Goal: Information Seeking & Learning: Learn about a topic

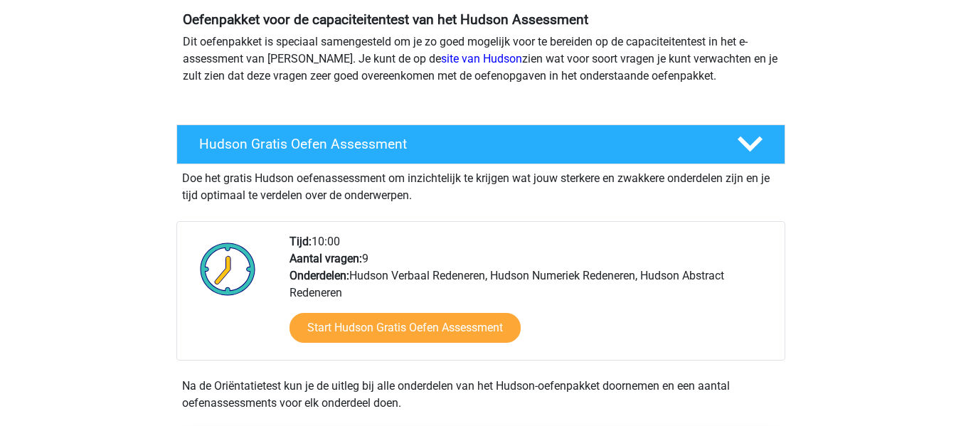
scroll to position [138, 0]
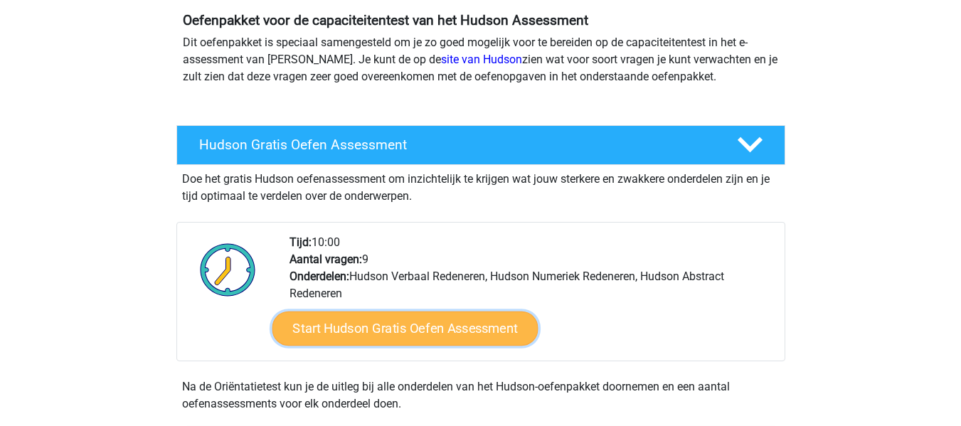
click at [384, 327] on link "Start Hudson Gratis Oefen Assessment" at bounding box center [405, 329] width 266 height 34
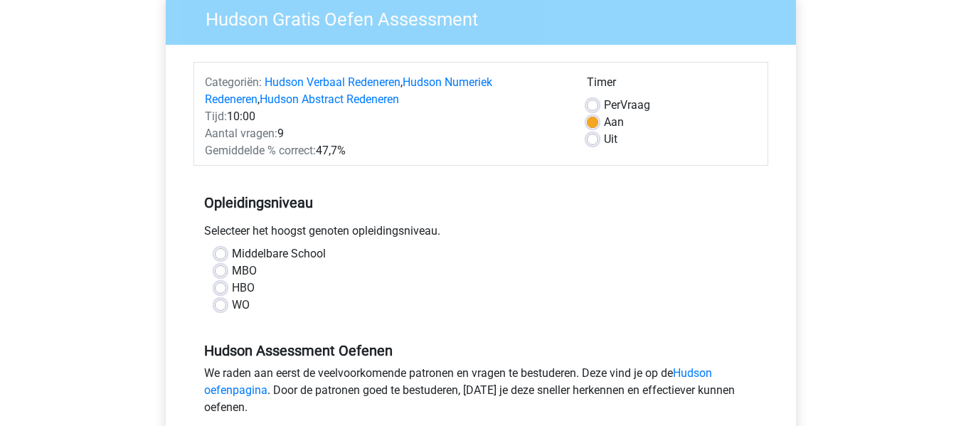
scroll to position [122, 0]
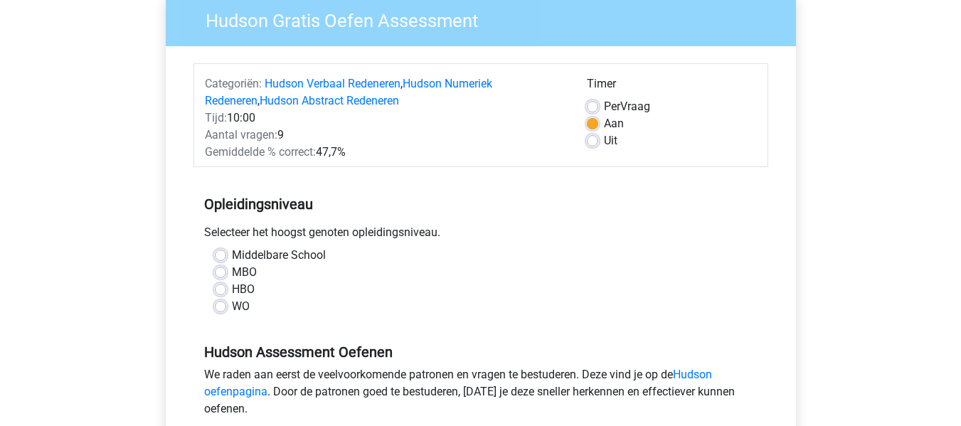
click at [232, 255] on label "Middelbare School" at bounding box center [279, 255] width 94 height 17
click at [219, 255] on input "Middelbare School" at bounding box center [220, 254] width 11 height 14
radio input "true"
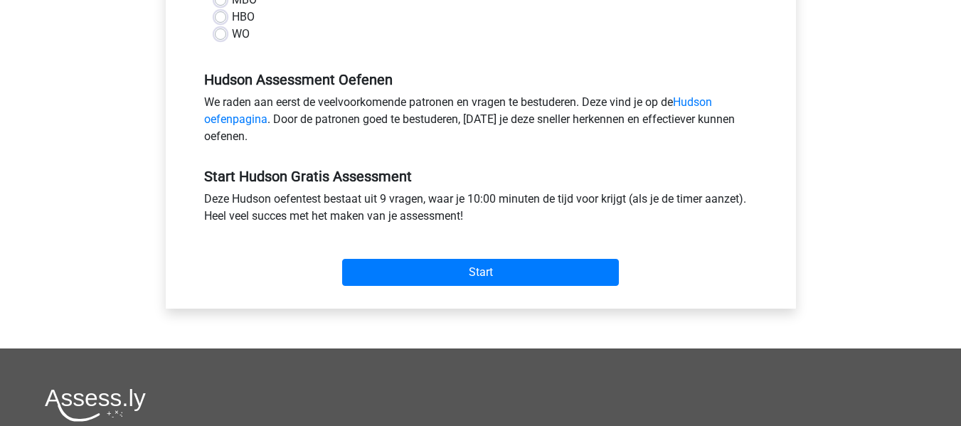
scroll to position [396, 0]
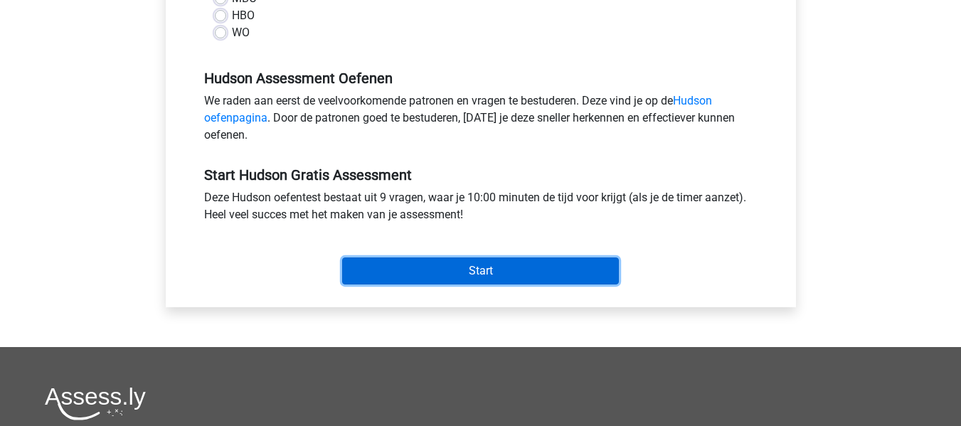
click at [456, 278] on input "Start" at bounding box center [480, 271] width 277 height 27
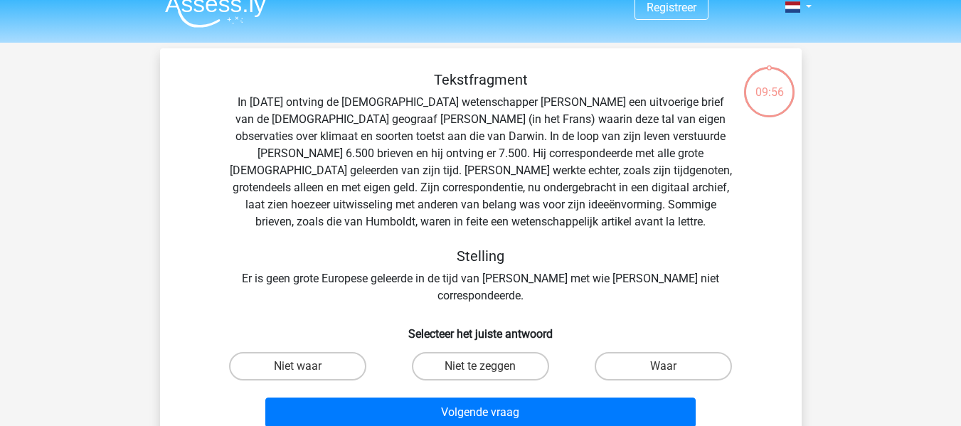
scroll to position [18, 0]
click at [456, 278] on div "Tekstfragment In 1839 ontving de Engelse wetenschapper Charles Darwin een uitvo…" at bounding box center [481, 186] width 596 height 233
click at [453, 352] on label "Niet te zeggen" at bounding box center [480, 366] width 137 height 28
click at [480, 366] on input "Niet te zeggen" at bounding box center [484, 370] width 9 height 9
radio input "true"
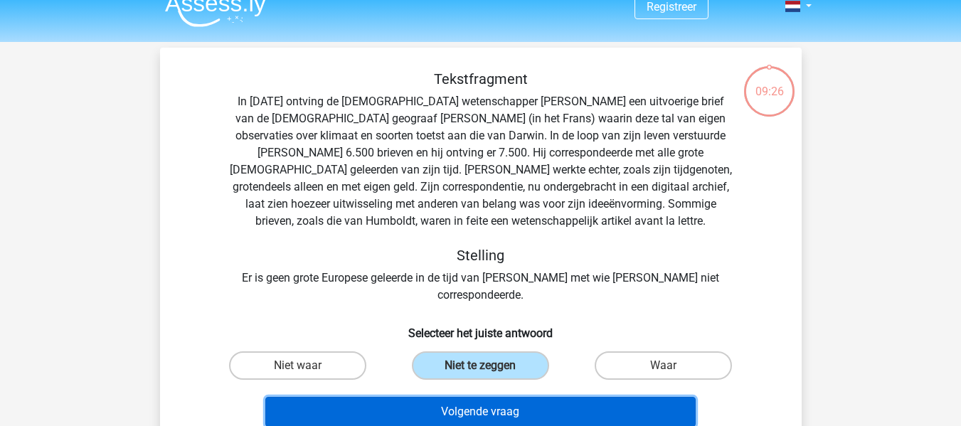
click at [453, 398] on button "Volgende vraag" at bounding box center [480, 412] width 431 height 30
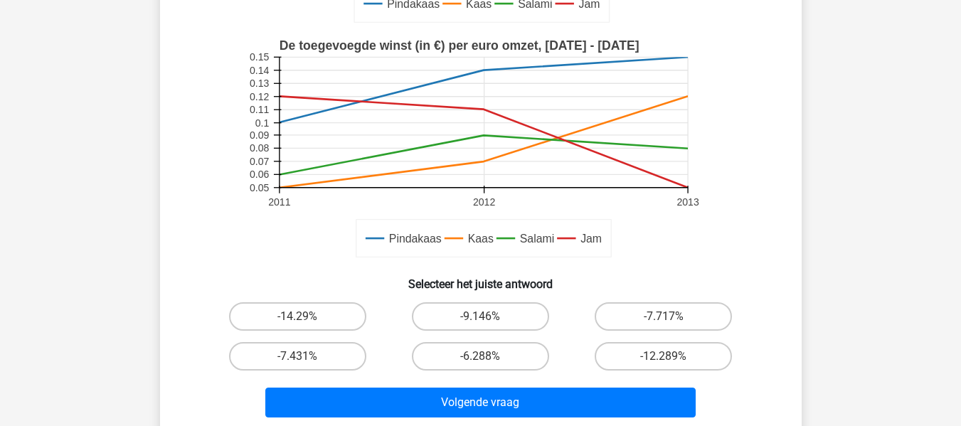
scroll to position [335, 0]
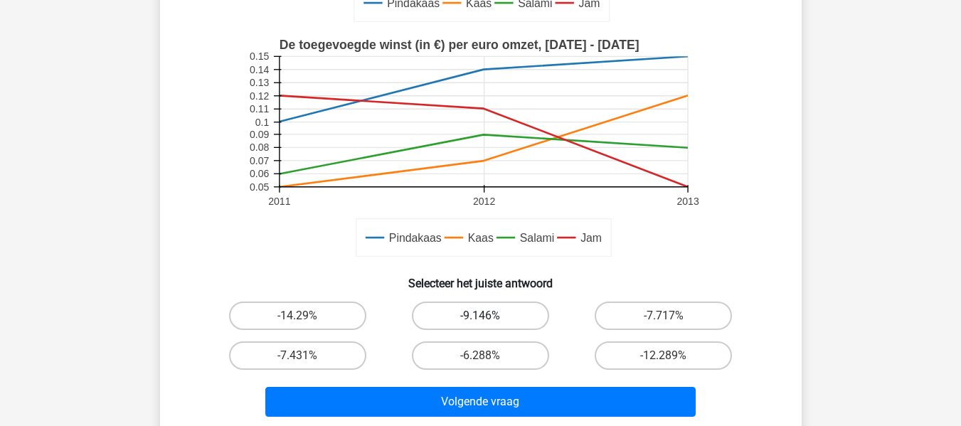
click at [505, 314] on label "-9.146%" at bounding box center [480, 316] width 137 height 28
click at [490, 316] on input "-9.146%" at bounding box center [484, 320] width 9 height 9
radio input "true"
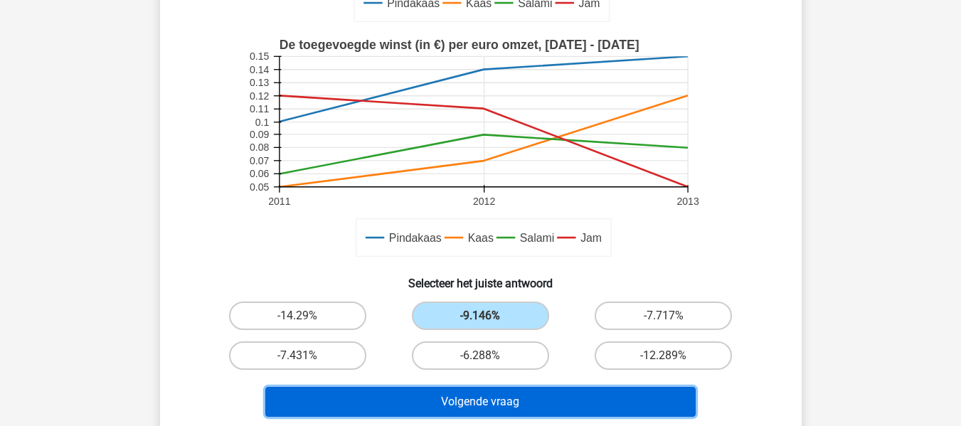
click at [520, 399] on button "Volgende vraag" at bounding box center [480, 402] width 431 height 30
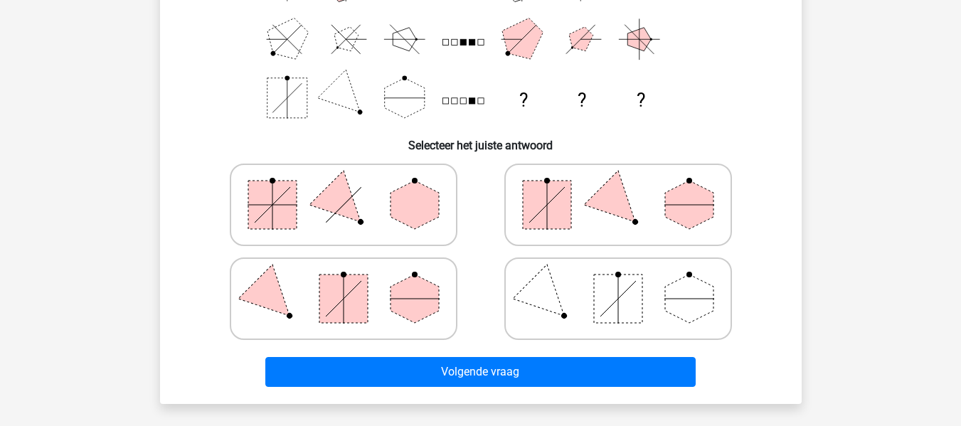
scroll to position [240, 0]
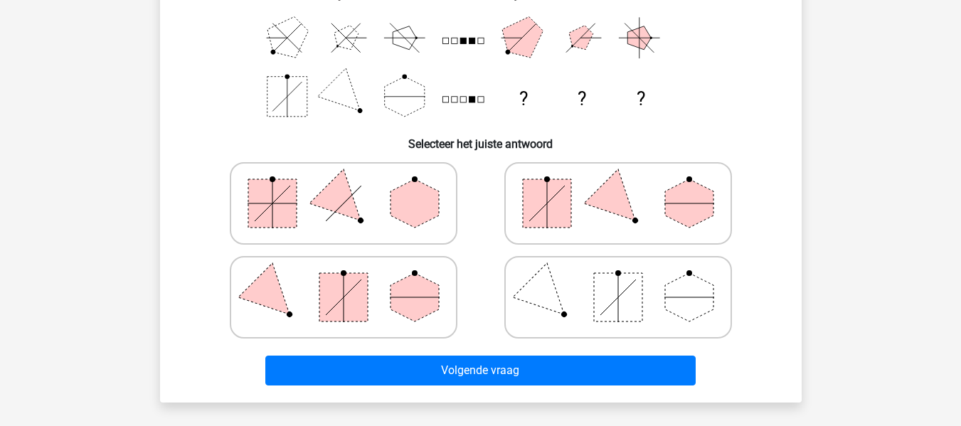
click at [584, 178] on icon at bounding box center [618, 203] width 213 height 71
click at [618, 178] on input "radio" at bounding box center [622, 180] width 9 height 9
radio input "true"
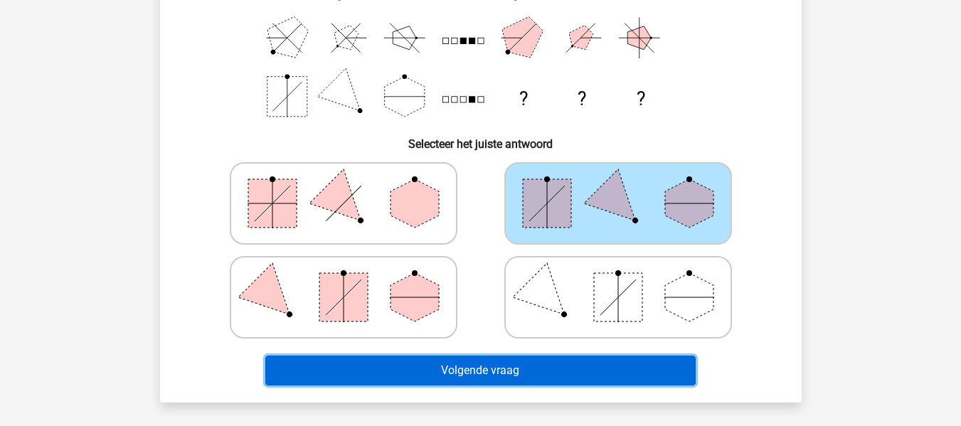
click at [529, 360] on button "Volgende vraag" at bounding box center [480, 371] width 431 height 30
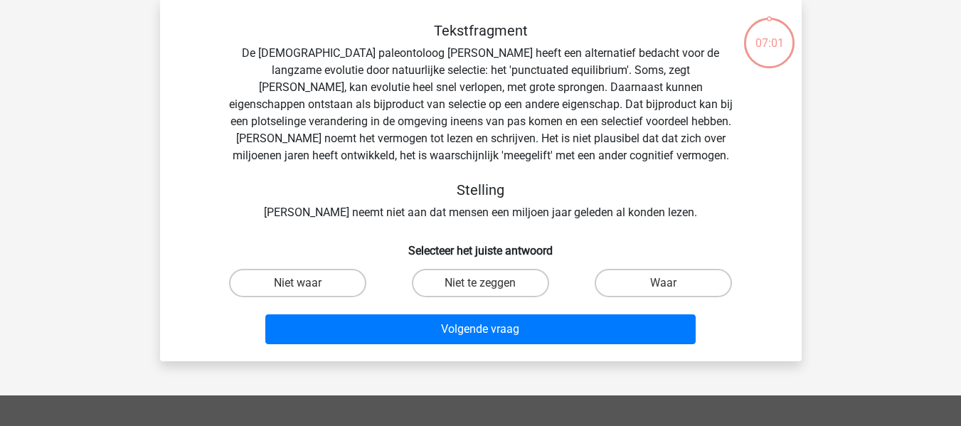
scroll to position [65, 0]
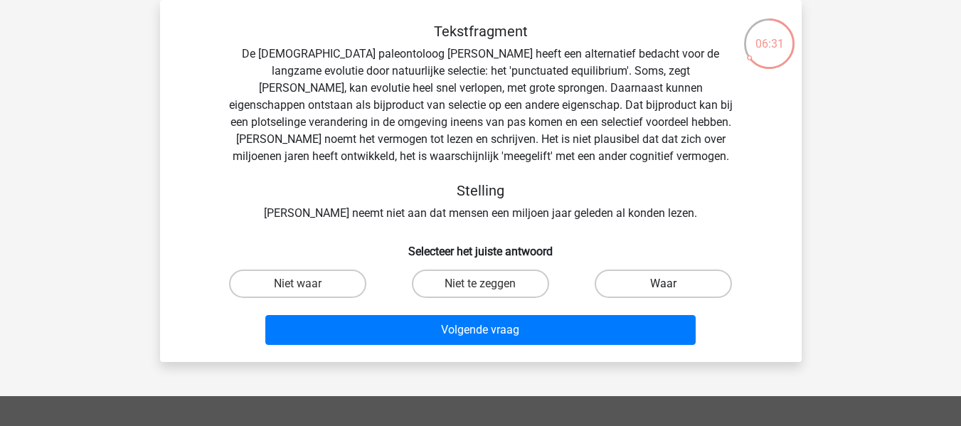
click at [666, 277] on label "Waar" at bounding box center [663, 284] width 137 height 28
click at [666, 284] on input "Waar" at bounding box center [668, 288] width 9 height 9
radio input "true"
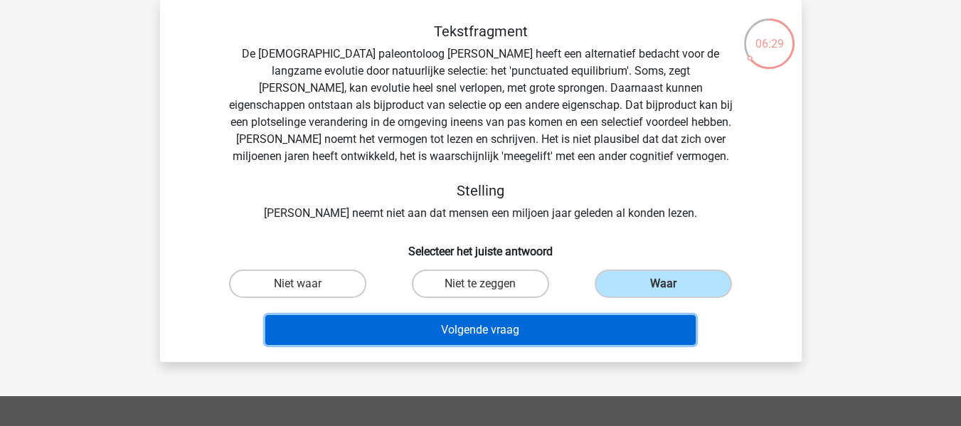
click at [626, 327] on button "Volgende vraag" at bounding box center [480, 330] width 431 height 30
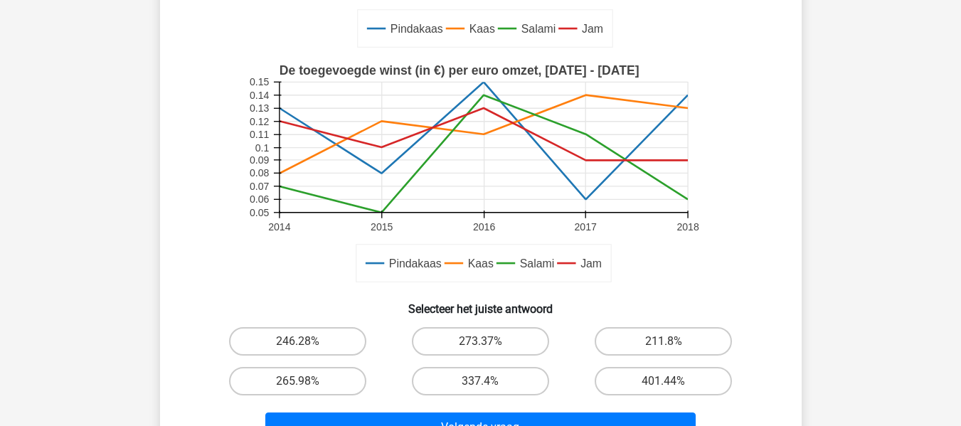
scroll to position [457, 0]
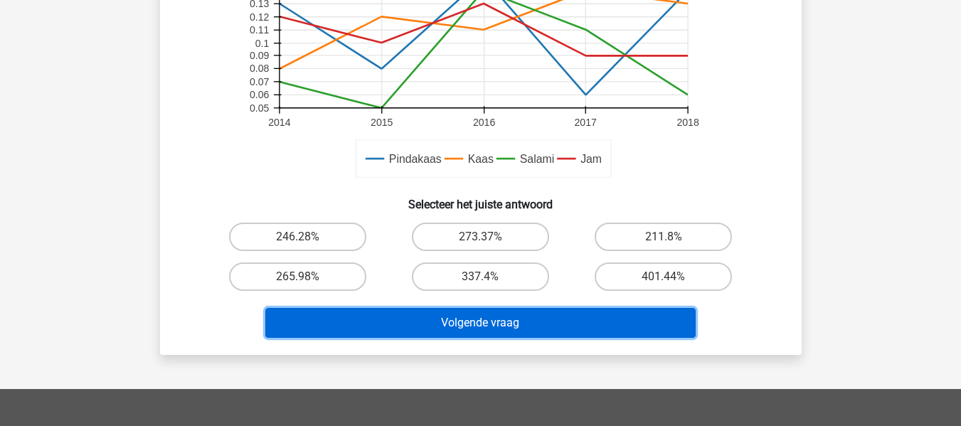
click at [518, 322] on button "Volgende vraag" at bounding box center [480, 323] width 431 height 30
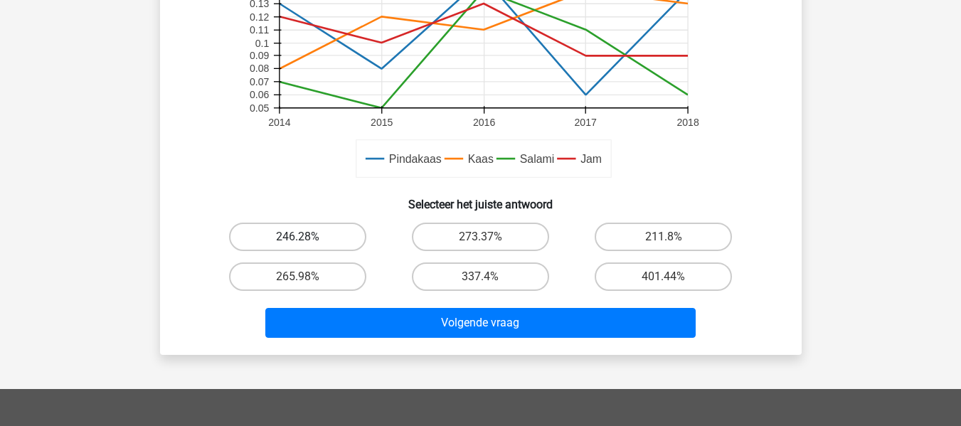
click at [330, 241] on label "246.28%" at bounding box center [297, 237] width 137 height 28
click at [307, 241] on input "246.28%" at bounding box center [301, 241] width 9 height 9
radio input "true"
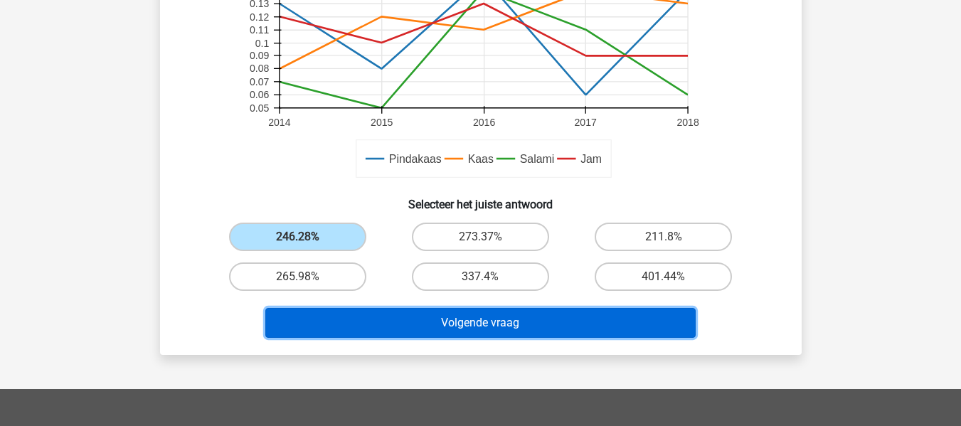
click at [448, 330] on button "Volgende vraag" at bounding box center [480, 323] width 431 height 30
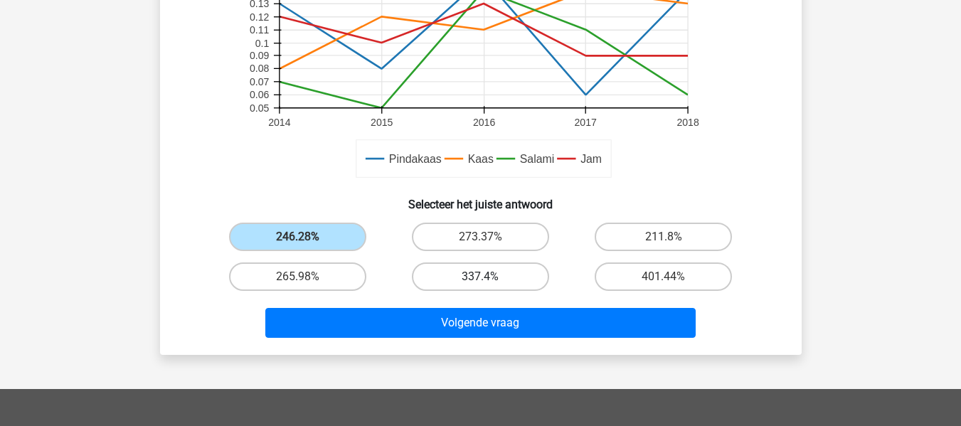
click at [488, 270] on label "337.4%" at bounding box center [480, 277] width 137 height 28
click at [488, 277] on input "337.4%" at bounding box center [484, 281] width 9 height 9
radio input "true"
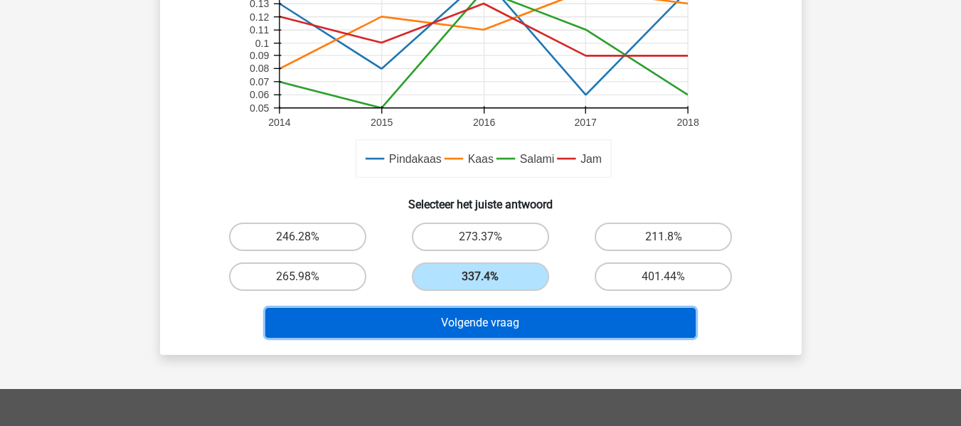
click at [504, 315] on button "Volgende vraag" at bounding box center [480, 323] width 431 height 30
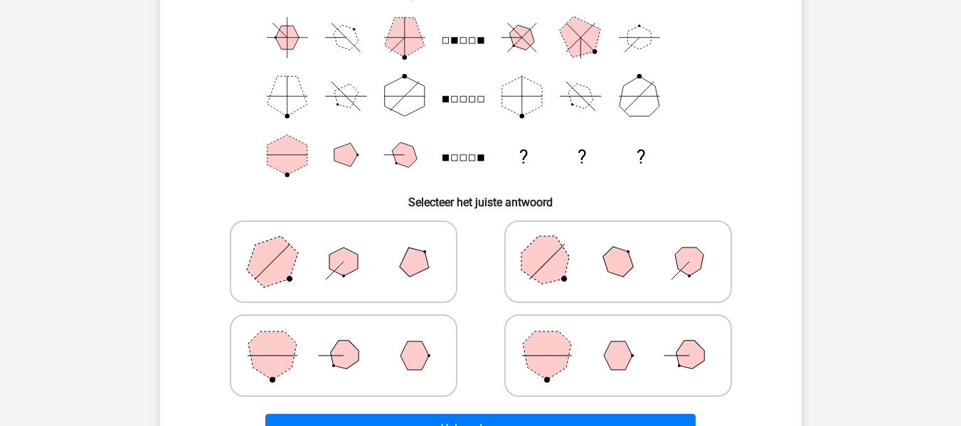
scroll to position [181, 0]
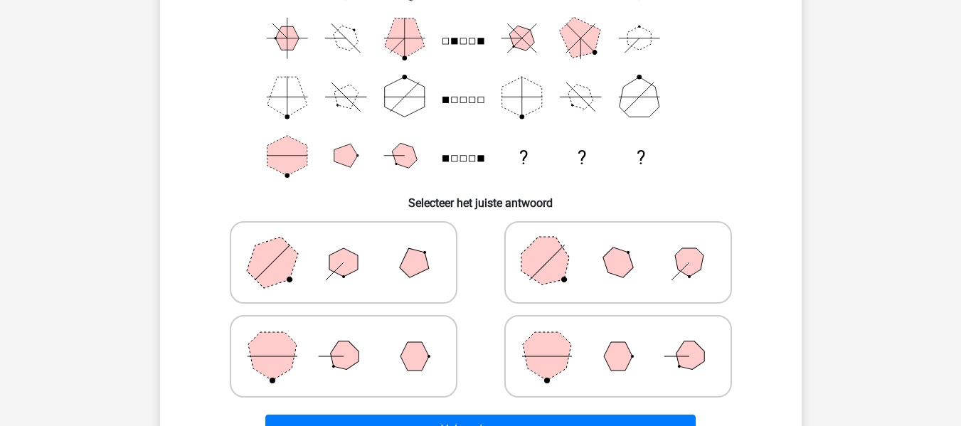
click at [627, 263] on polygon at bounding box center [618, 263] width 41 height 41
click at [627, 245] on input "radio" at bounding box center [622, 240] width 9 height 9
radio input "true"
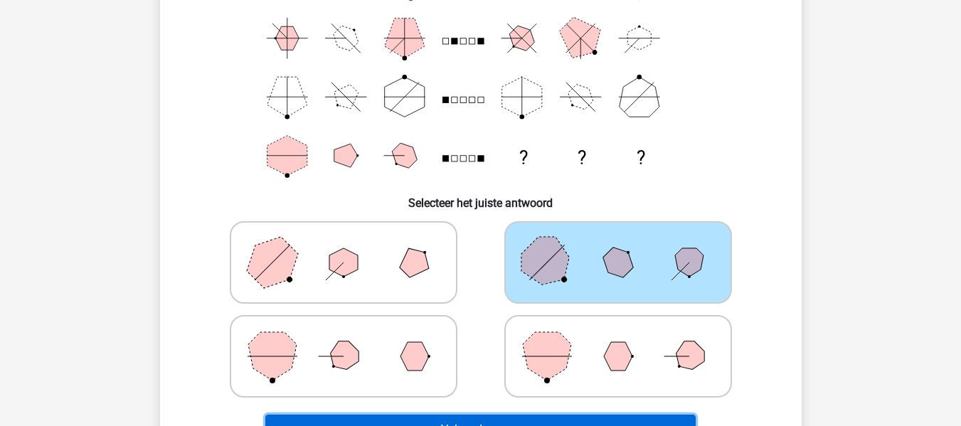
click at [581, 416] on button "Volgende vraag" at bounding box center [480, 430] width 431 height 30
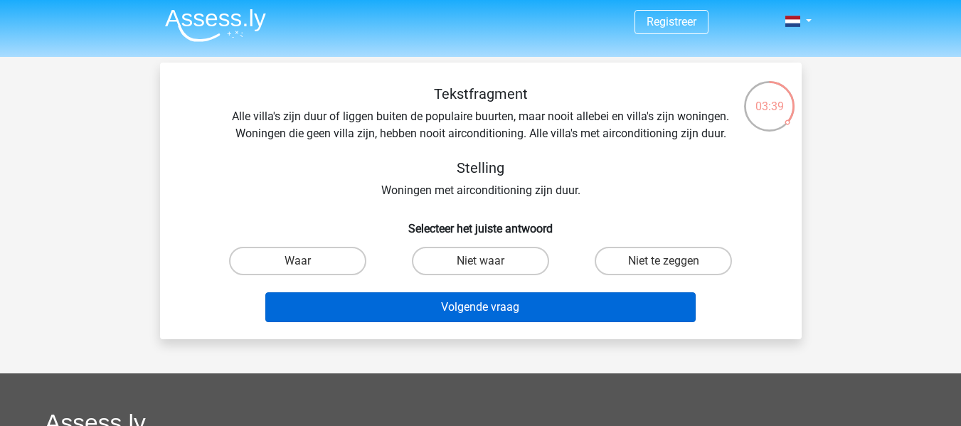
scroll to position [0, 0]
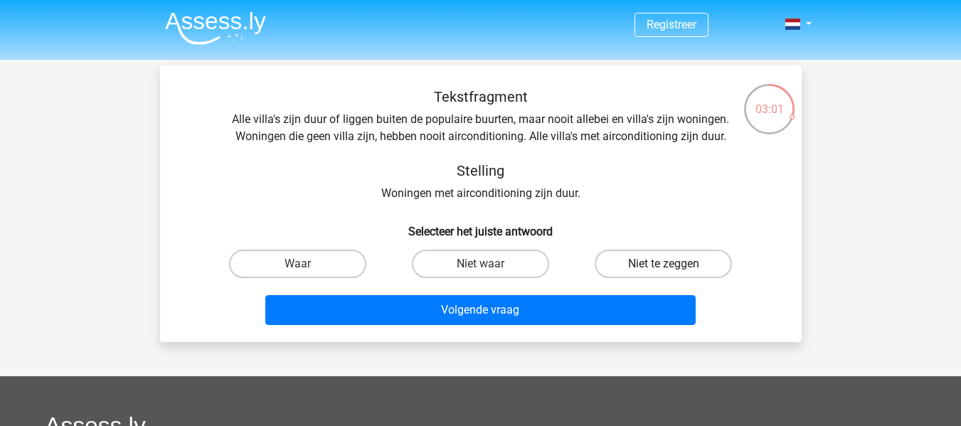
click at [640, 263] on label "Niet te zeggen" at bounding box center [663, 264] width 137 height 28
click at [664, 264] on input "Niet te zeggen" at bounding box center [668, 268] width 9 height 9
radio input "true"
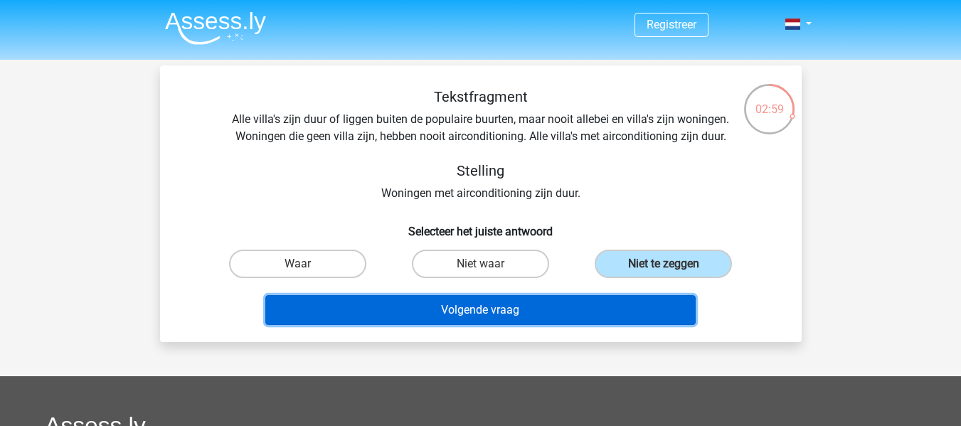
click at [626, 303] on button "Volgende vraag" at bounding box center [480, 310] width 431 height 30
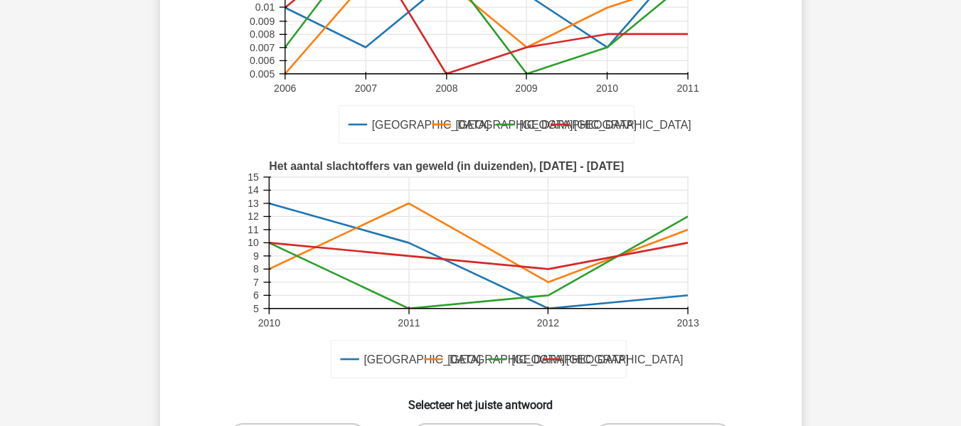
scroll to position [382, 0]
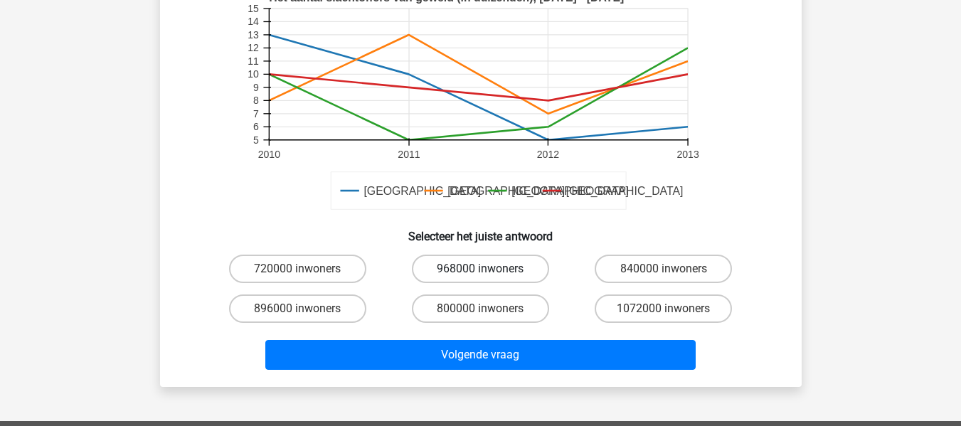
click at [502, 264] on label "968000 inwoners" at bounding box center [480, 269] width 137 height 28
click at [490, 269] on input "968000 inwoners" at bounding box center [484, 273] width 9 height 9
radio input "true"
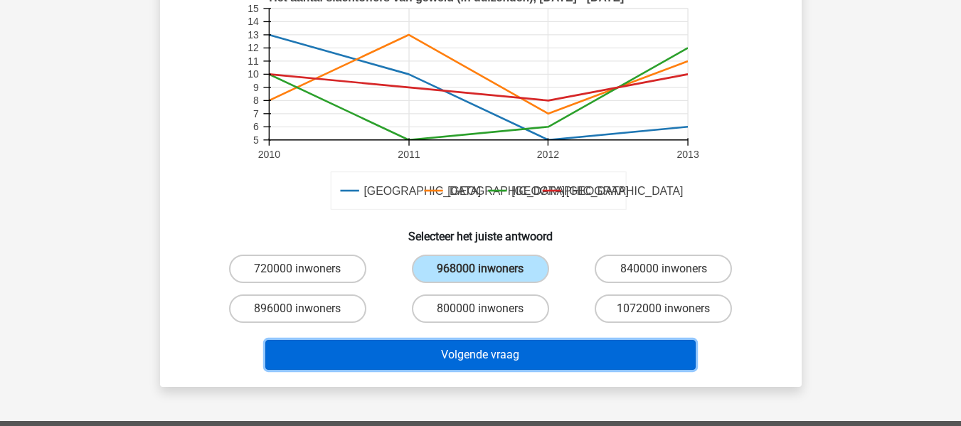
click at [546, 352] on button "Volgende vraag" at bounding box center [480, 355] width 431 height 30
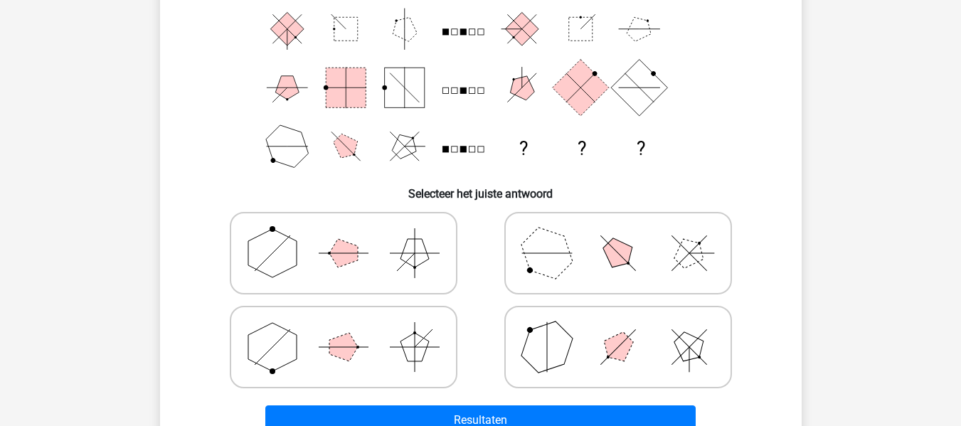
scroll to position [184, 0]
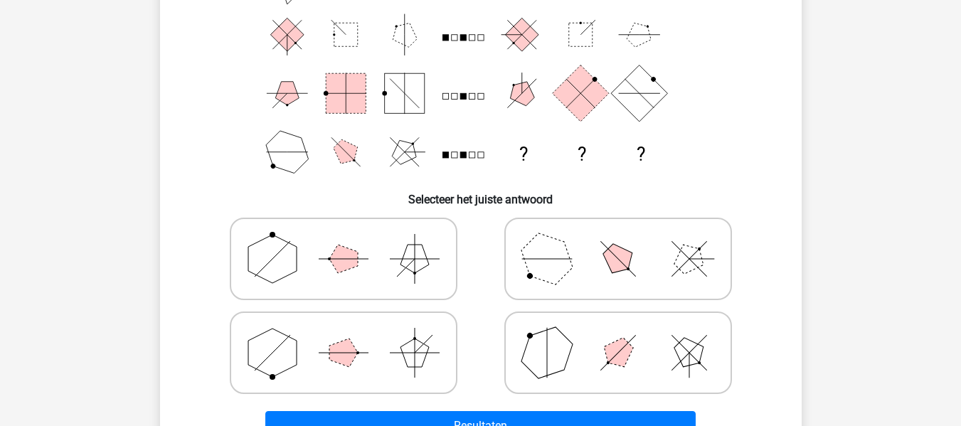
click at [374, 350] on icon at bounding box center [343, 352] width 213 height 71
click at [353, 335] on input "radio" at bounding box center [348, 330] width 9 height 9
radio input "true"
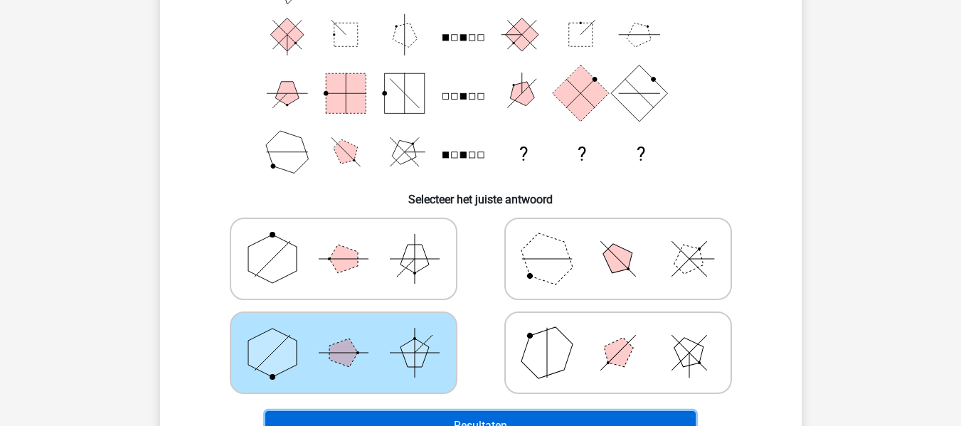
click at [506, 417] on button "Resultaten" at bounding box center [480, 426] width 431 height 30
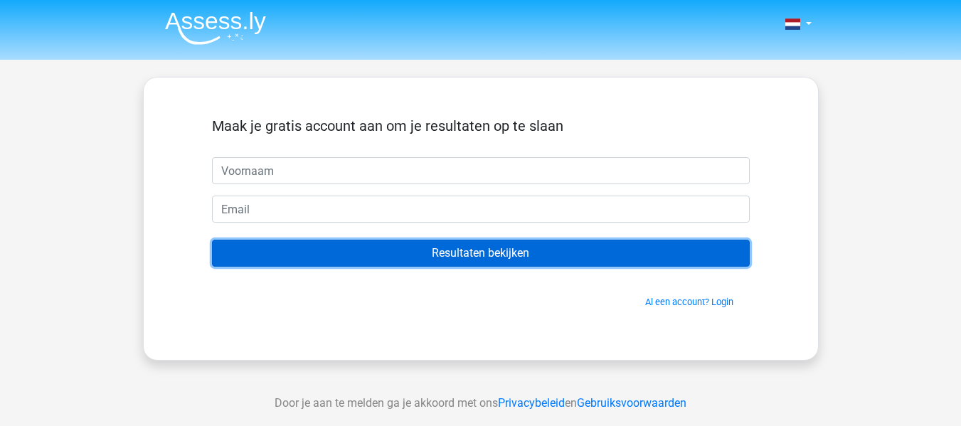
click at [579, 257] on input "Resultaten bekijken" at bounding box center [481, 253] width 538 height 27
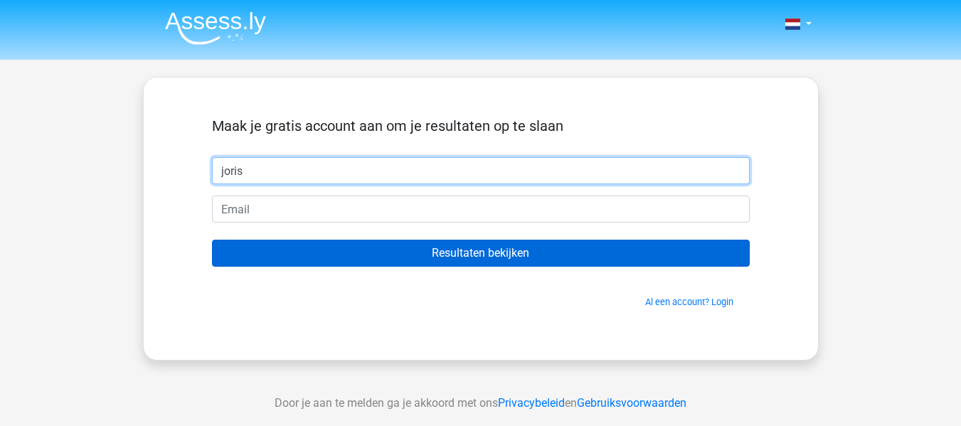
type input "joris"
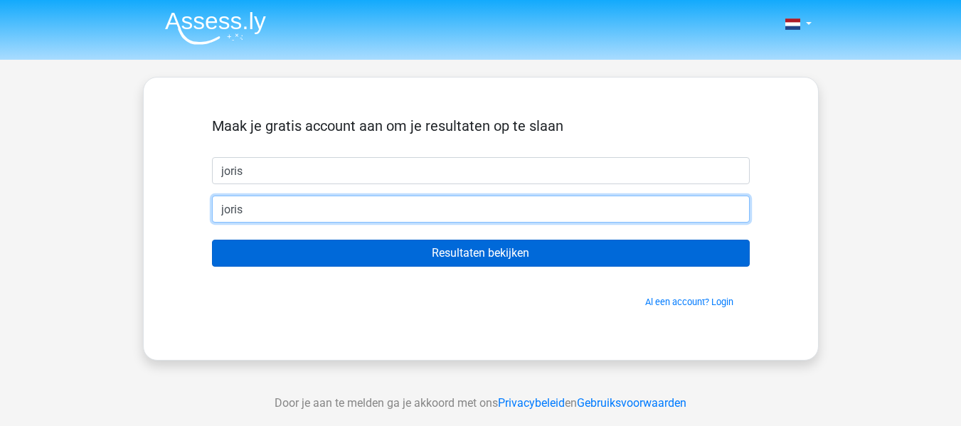
type input "[PERSON_NAME][EMAIL_ADDRESS][DOMAIN_NAME]"
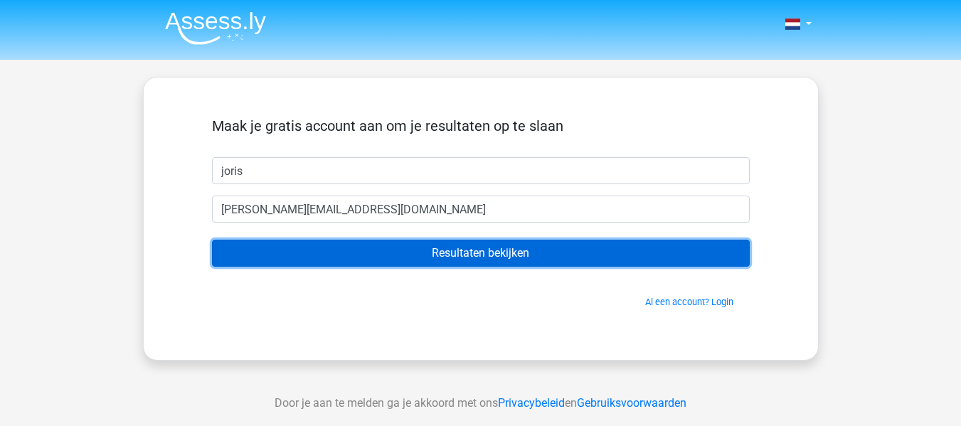
click at [579, 257] on input "Resultaten bekijken" at bounding box center [481, 253] width 538 height 27
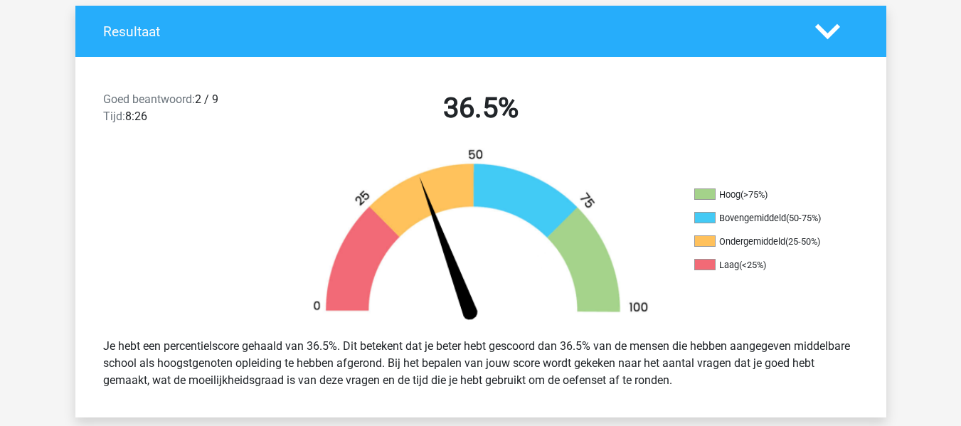
scroll to position [305, 0]
